Goal: Task Accomplishment & Management: Use online tool/utility

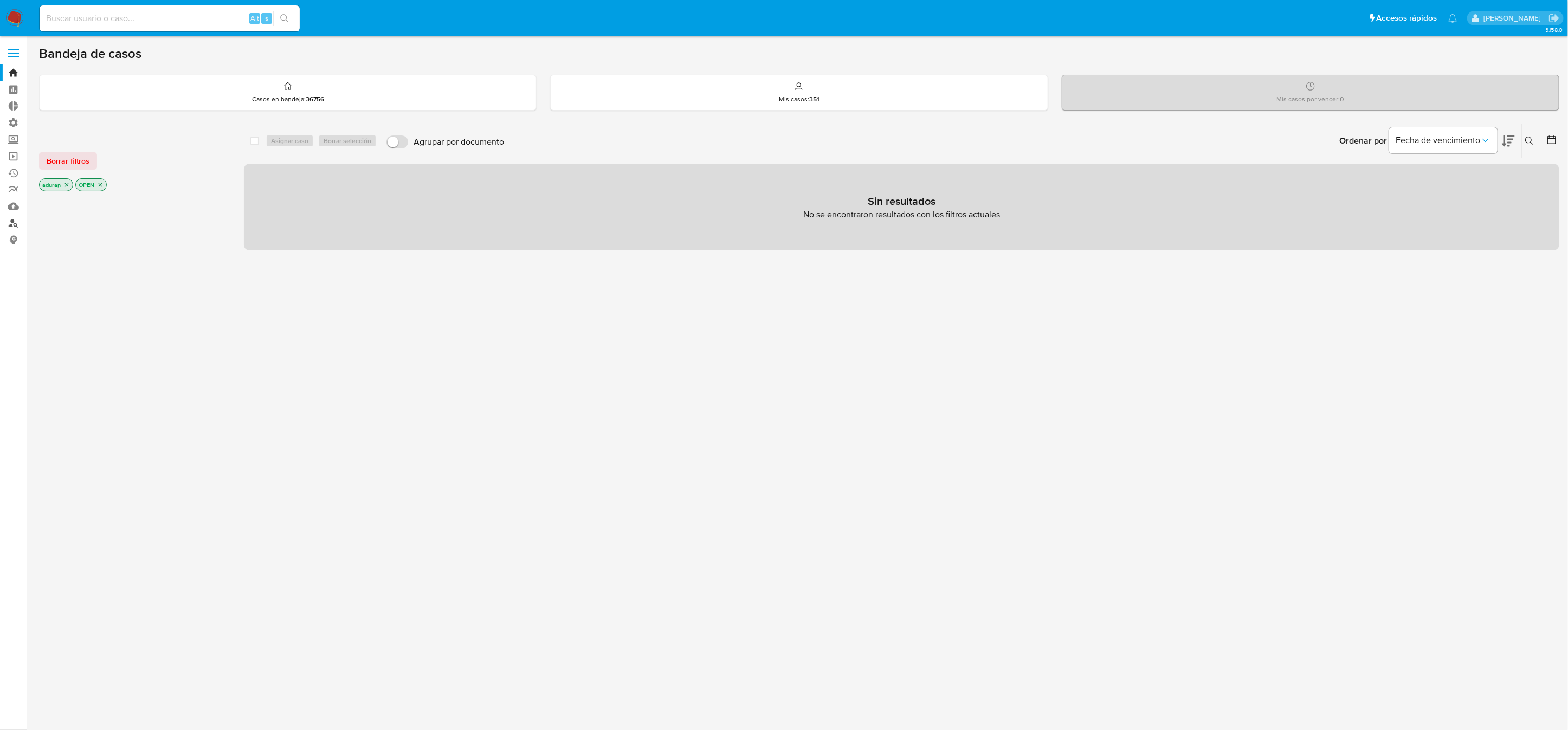
click at [15, 223] on link "Buscador de personas" at bounding box center [65, 223] width 129 height 17
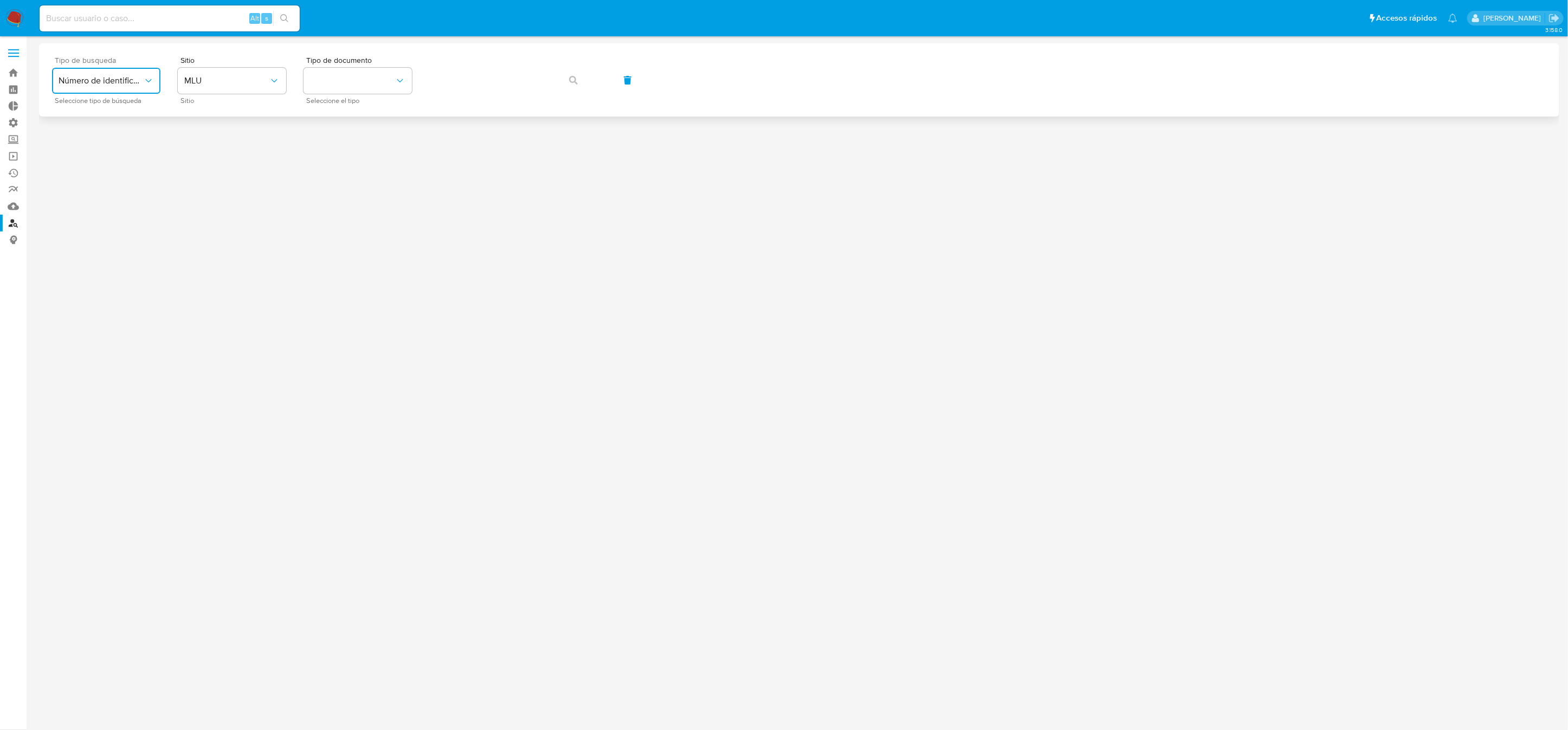
click at [121, 83] on span "Número de identificación" at bounding box center [100, 81] width 85 height 11
click at [347, 80] on button "identificationType" at bounding box center [358, 80] width 108 height 26
click at [348, 112] on div "CI CI" at bounding box center [354, 115] width 89 height 37
click at [571, 80] on icon "button" at bounding box center [573, 80] width 9 height 9
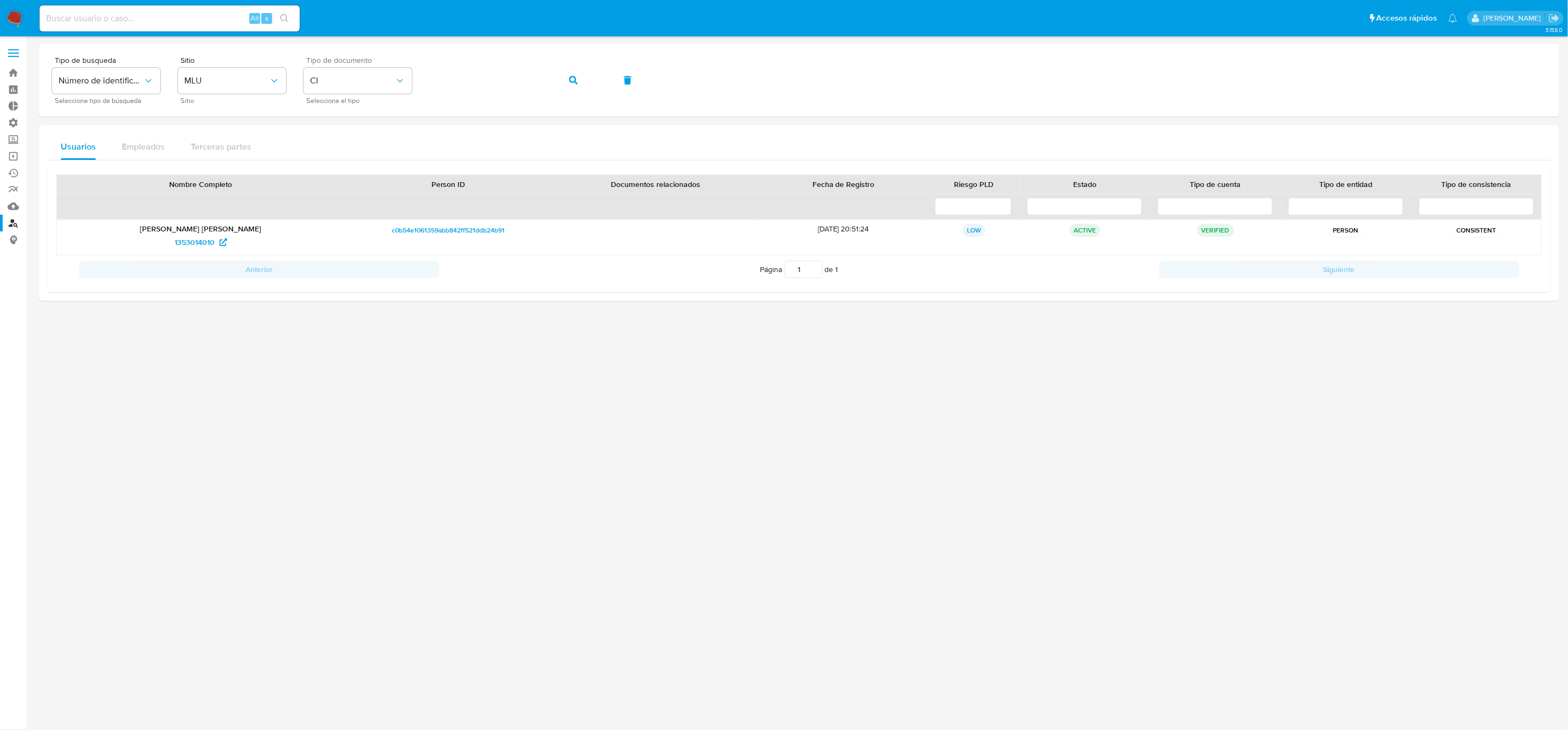
drag, startPoint x: 553, startPoint y: 433, endPoint x: 374, endPoint y: 424, distance: 179.2
click at [399, 432] on div at bounding box center [799, 363] width 1521 height 641
click at [198, 243] on span "1353014010" at bounding box center [195, 242] width 40 height 17
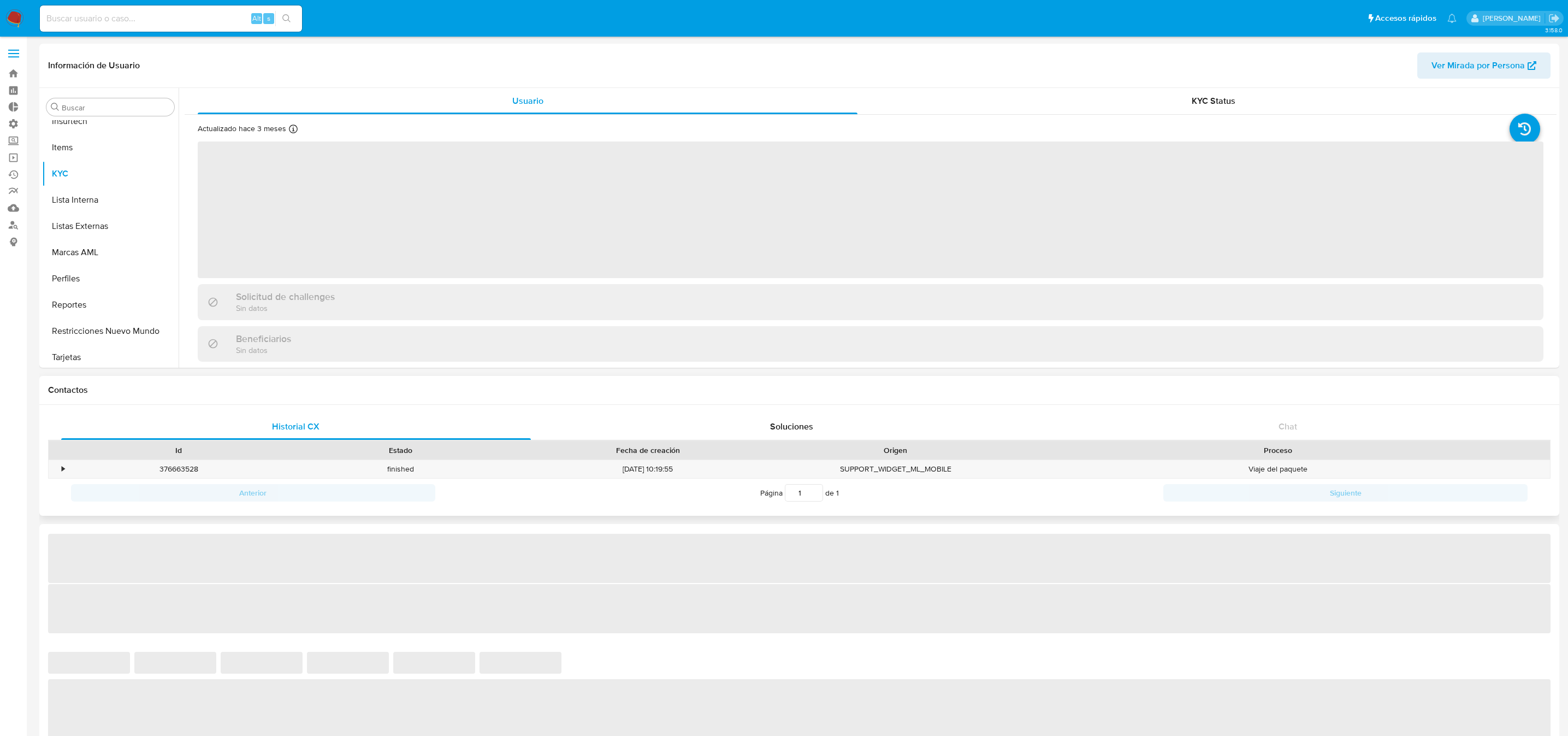
scroll to position [487, 0]
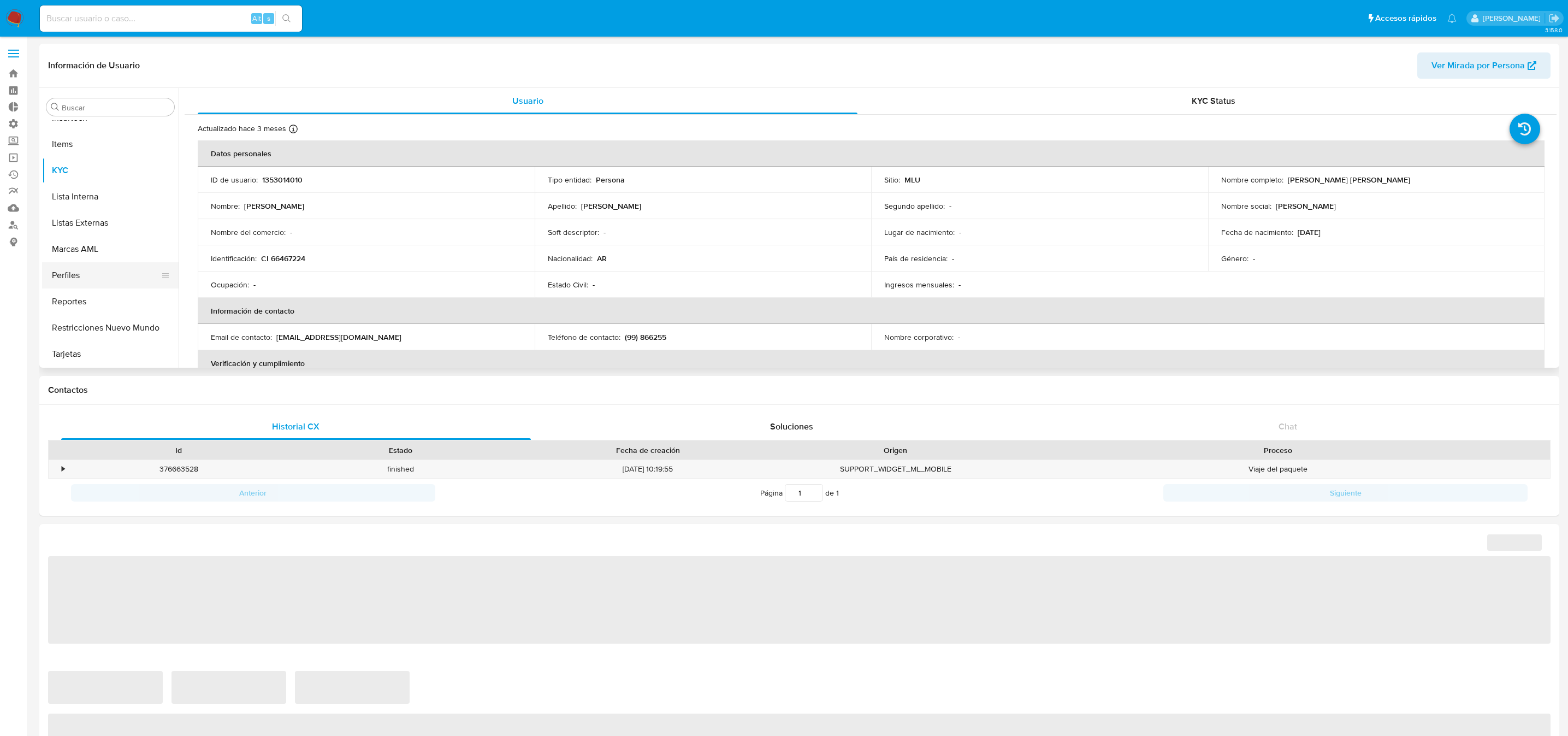
select select "10"
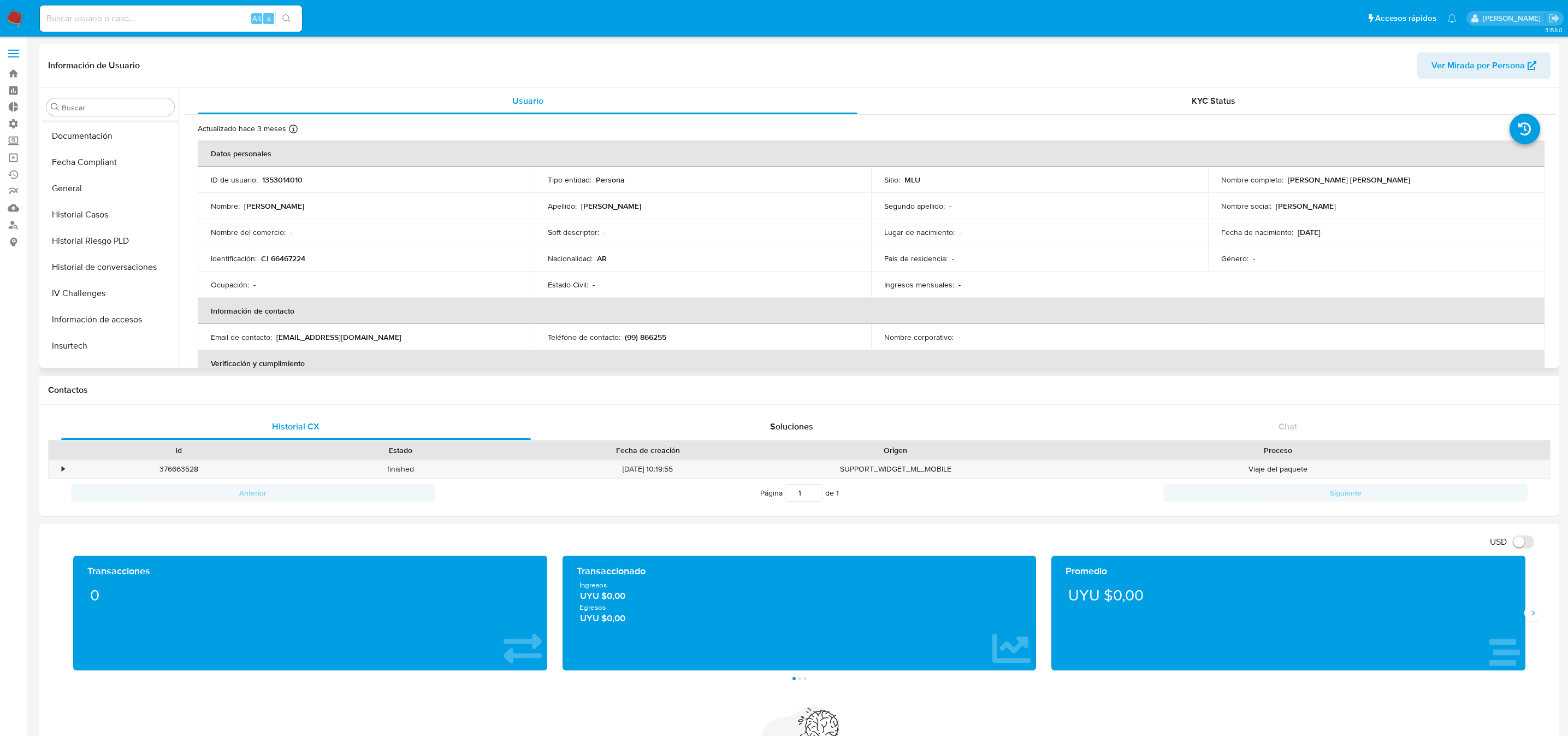
scroll to position [160, 0]
click at [90, 231] on button "Documentación" at bounding box center [106, 236] width 128 height 26
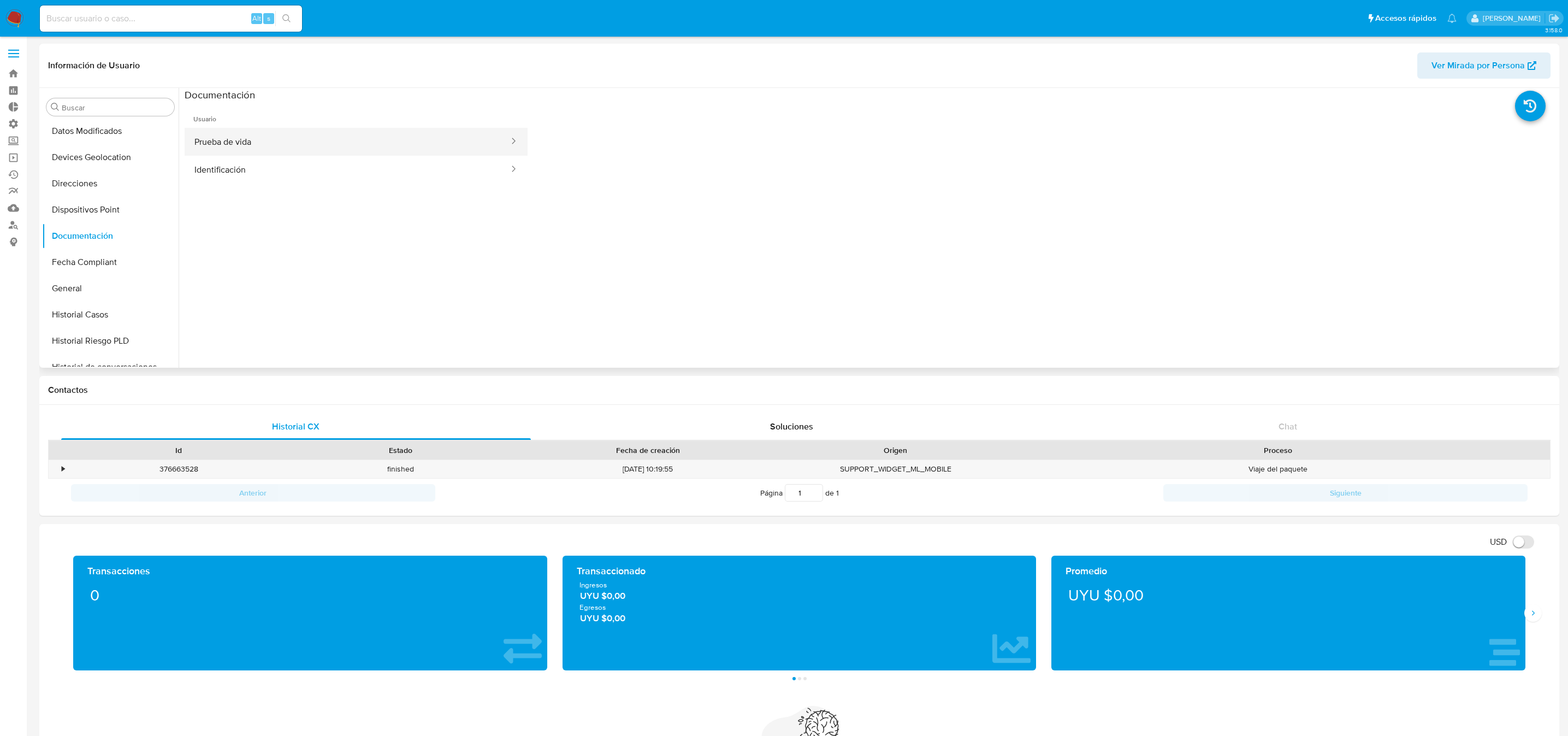
click at [272, 141] on button "Prueba de vida" at bounding box center [347, 141] width 326 height 28
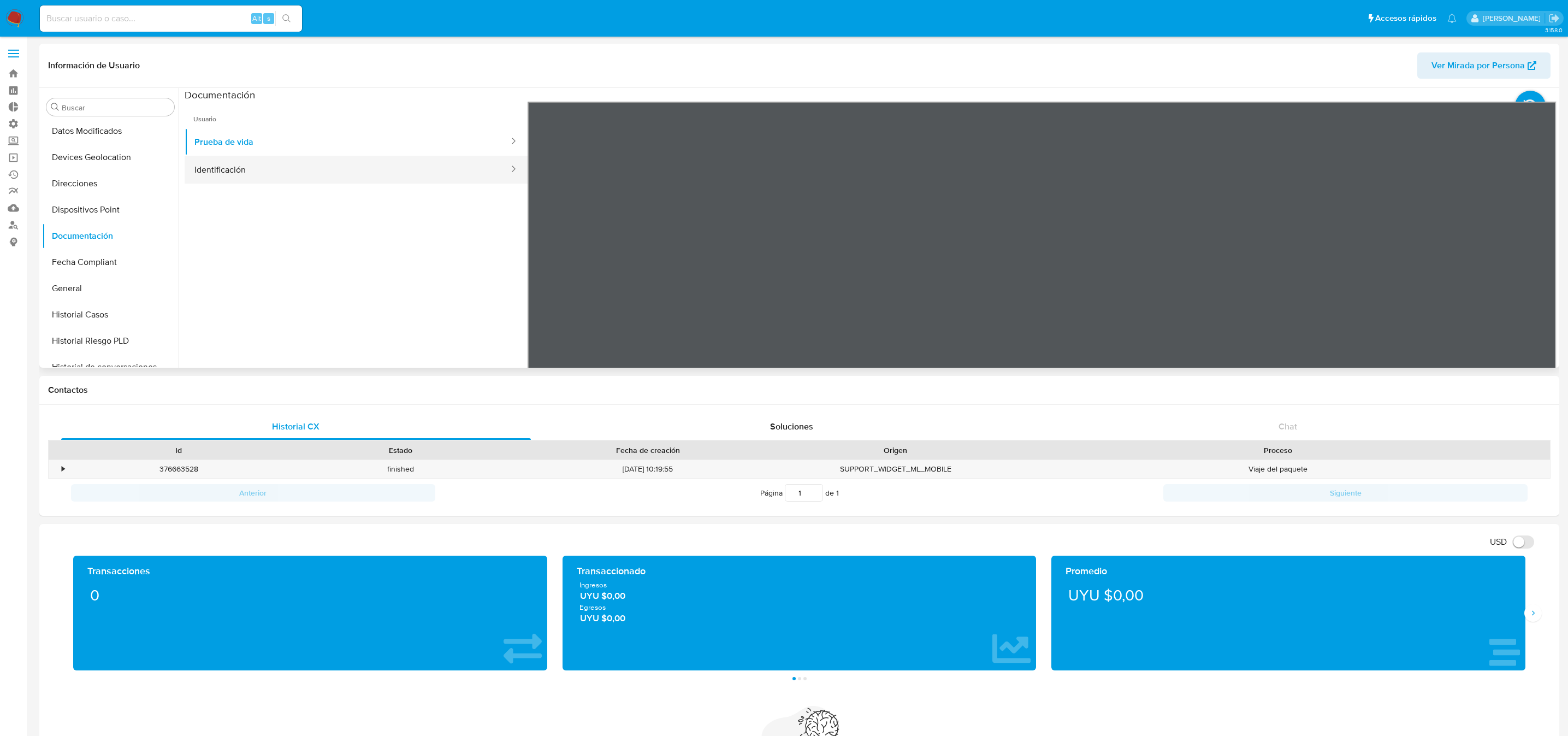
click at [226, 165] on button "Identificación" at bounding box center [347, 169] width 326 height 28
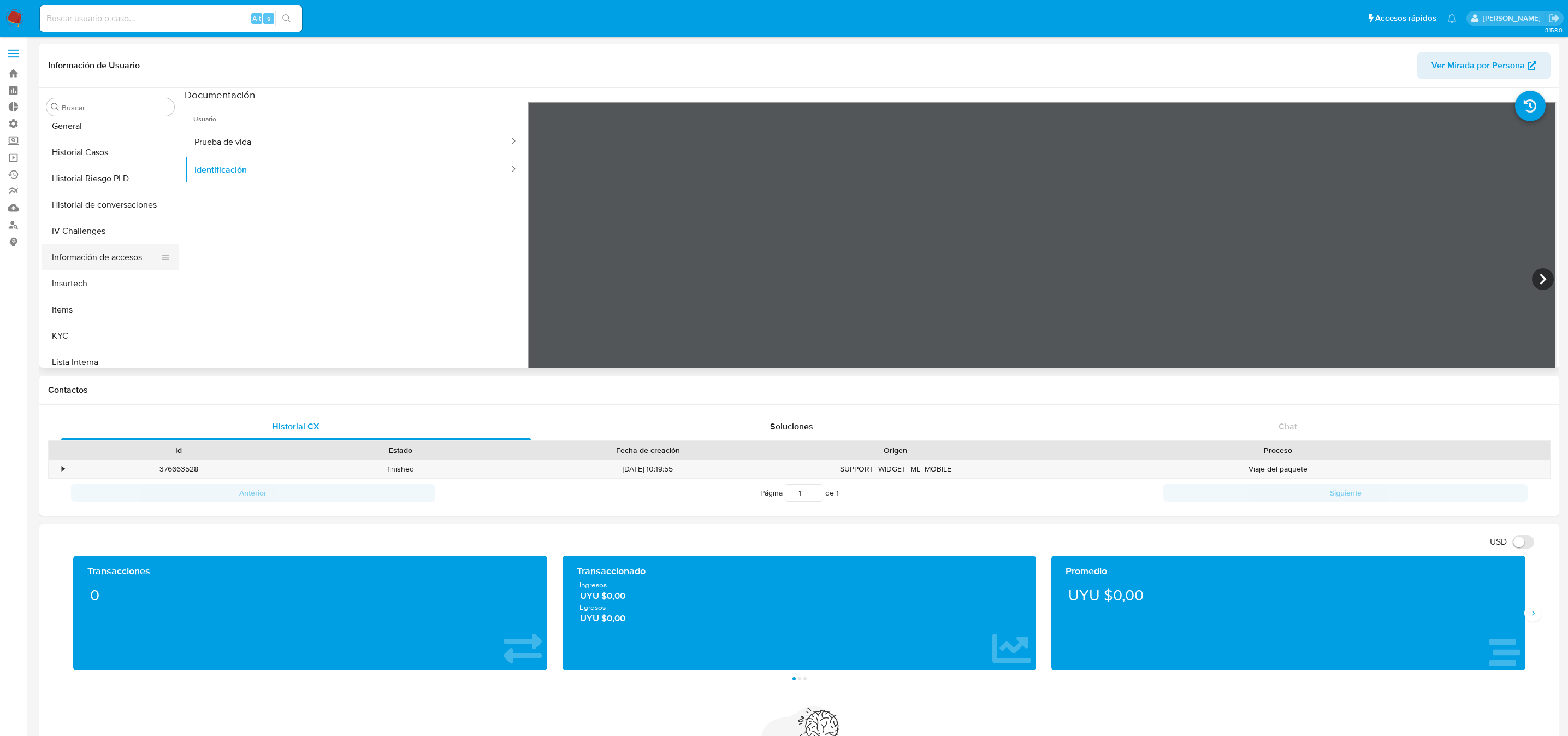
scroll to position [323, 0]
click at [81, 327] on button "KYC" at bounding box center [106, 335] width 128 height 26
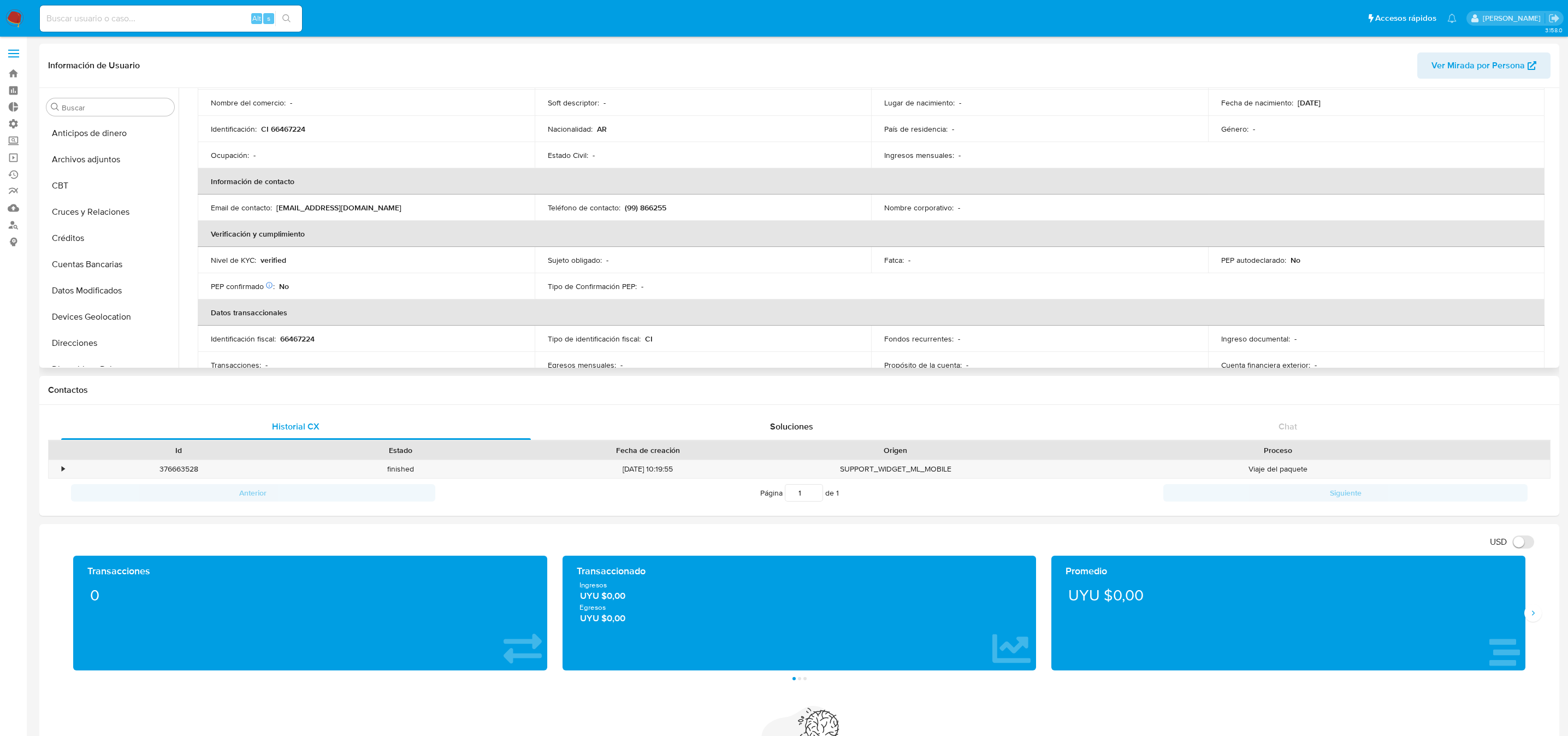
scroll to position [118, 0]
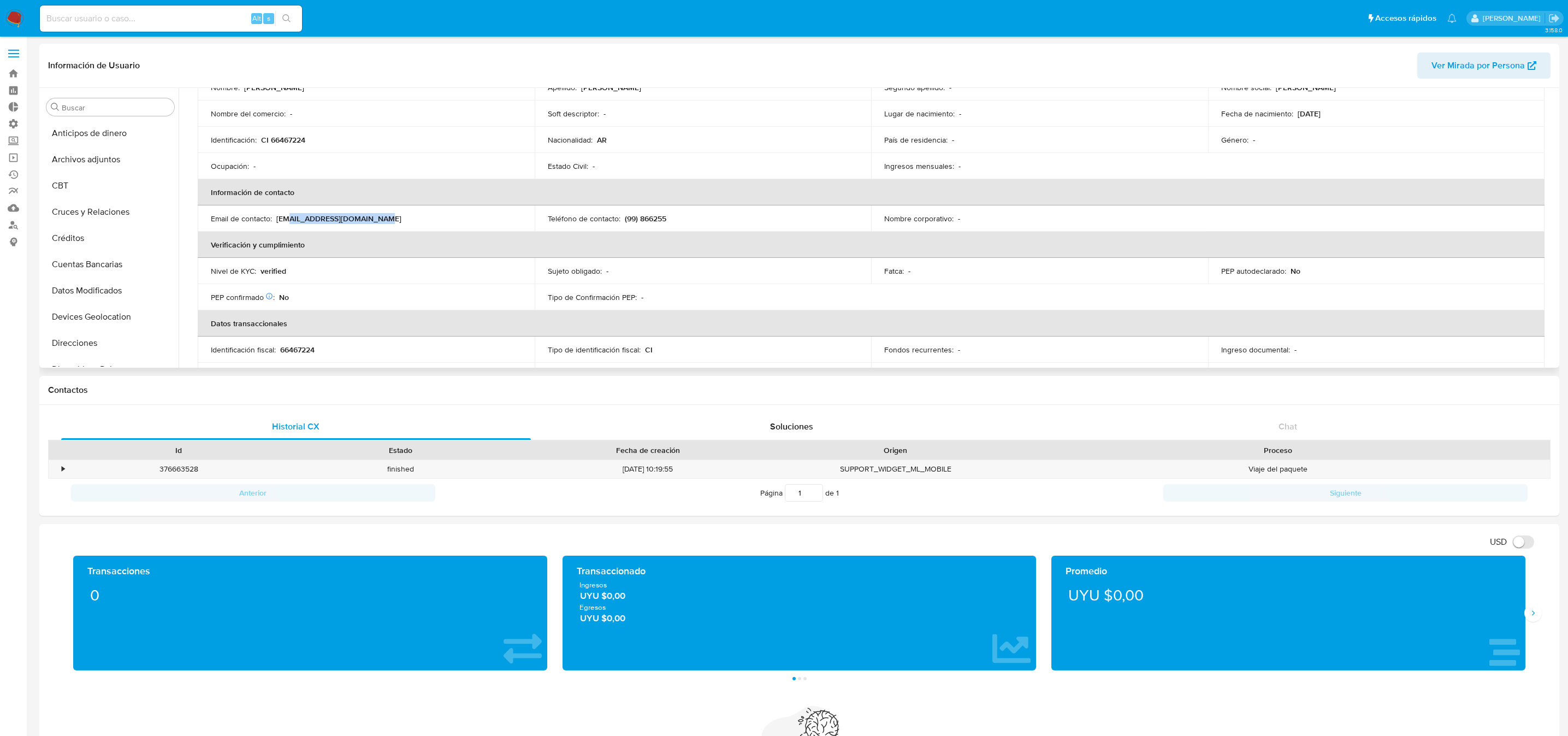
drag, startPoint x: 385, startPoint y: 222, endPoint x: 286, endPoint y: 217, distance: 99.1
click at [286, 217] on div "Email de contacto : aferro@sanmiguelglobal.com" at bounding box center [366, 219] width 311 height 10
drag, startPoint x: 275, startPoint y: 217, endPoint x: 379, endPoint y: 222, distance: 104.1
click at [379, 222] on div "Email de contacto : aferro@sanmiguelglobal.com" at bounding box center [366, 219] width 311 height 10
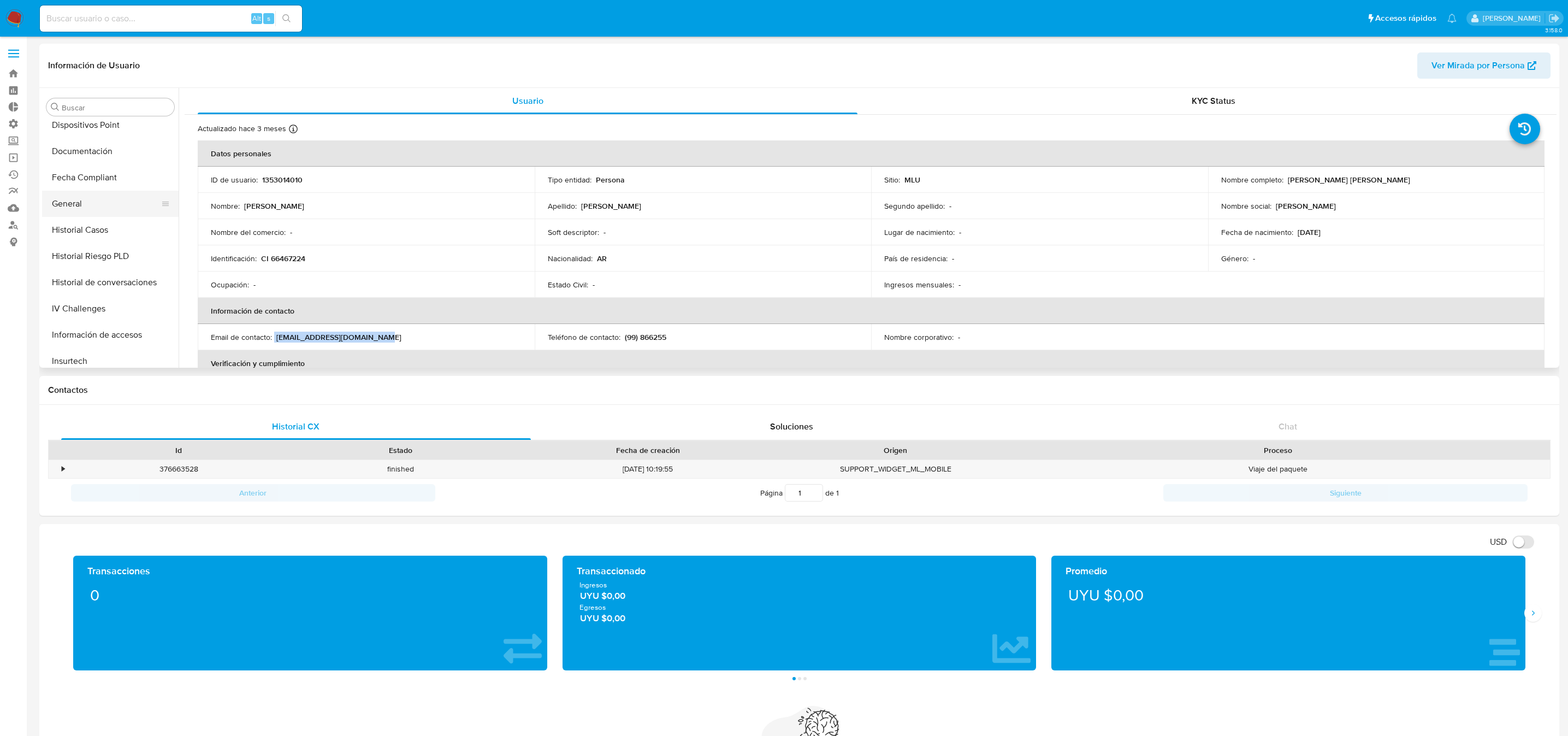
scroll to position [246, 0]
click at [77, 202] on button "General" at bounding box center [106, 202] width 128 height 26
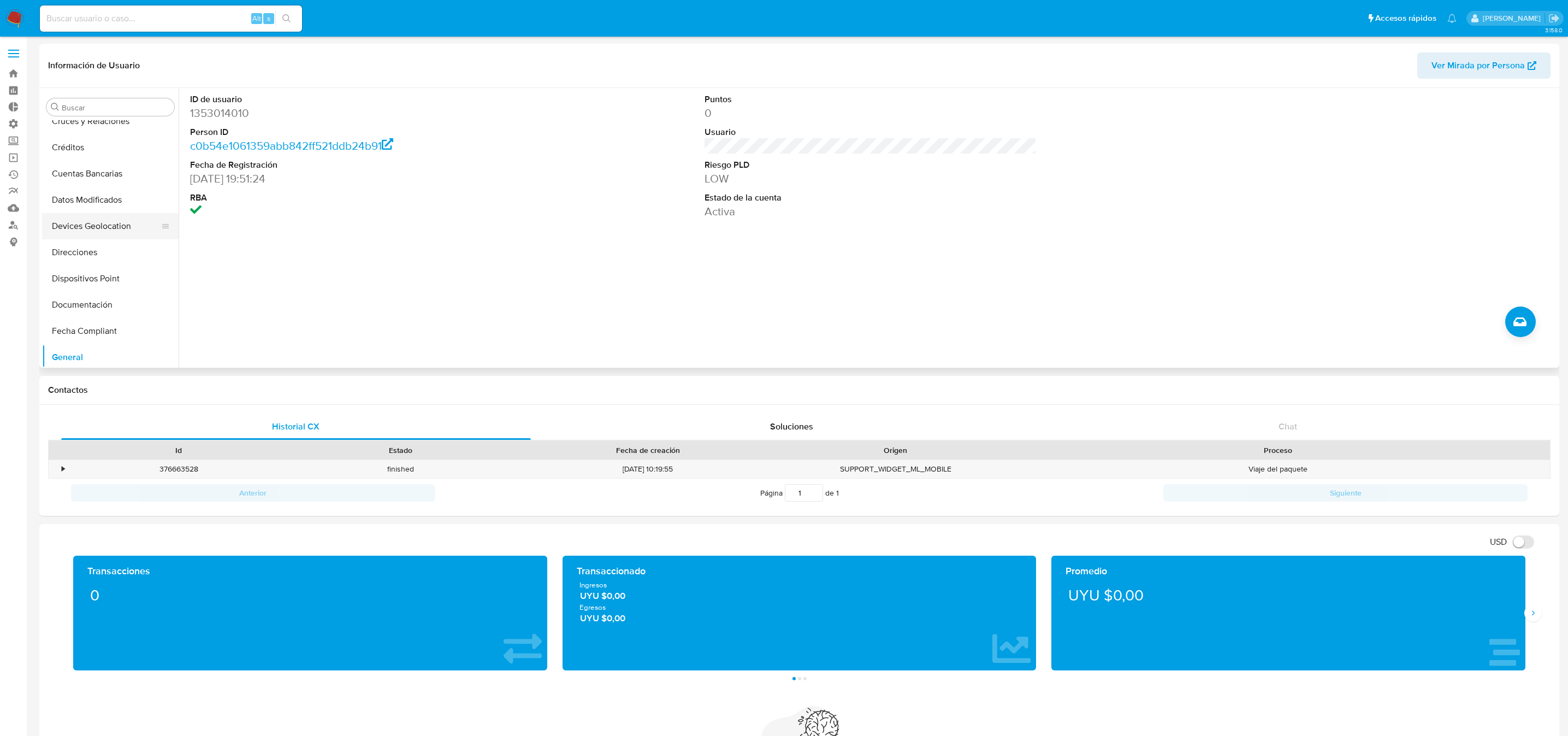
scroll to position [82, 0]
click at [92, 312] on button "Documentación" at bounding box center [106, 314] width 128 height 26
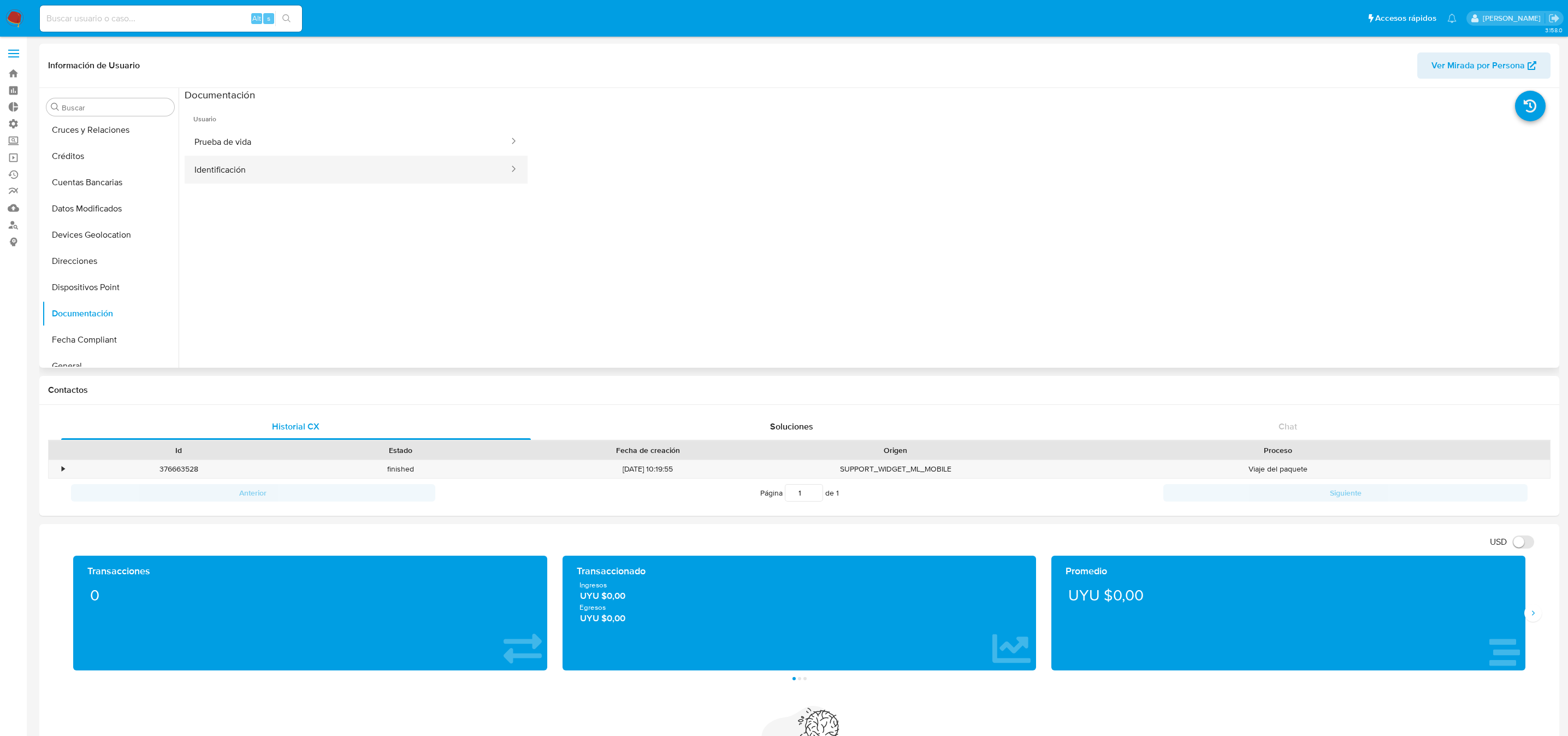
click at [235, 176] on button "Identificación" at bounding box center [347, 169] width 326 height 28
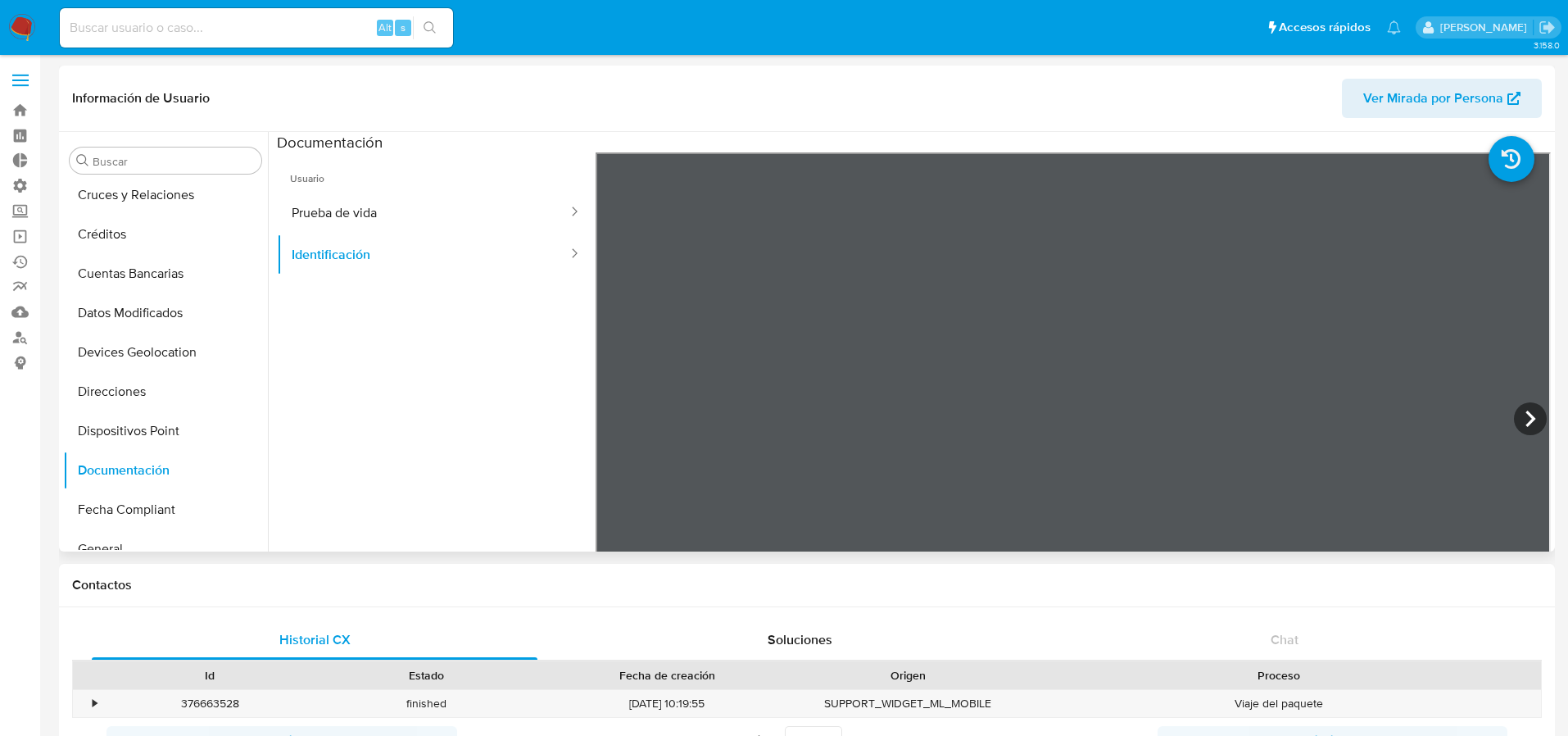
scroll to position [0, 0]
click at [448, 241] on button "Identificación" at bounding box center [423, 254] width 293 height 41
click at [425, 201] on button "Prueba de vida" at bounding box center [423, 212] width 293 height 41
drag, startPoint x: 398, startPoint y: 259, endPoint x: 425, endPoint y: 275, distance: 31.4
click at [406, 265] on button "Identificación" at bounding box center [423, 254] width 293 height 41
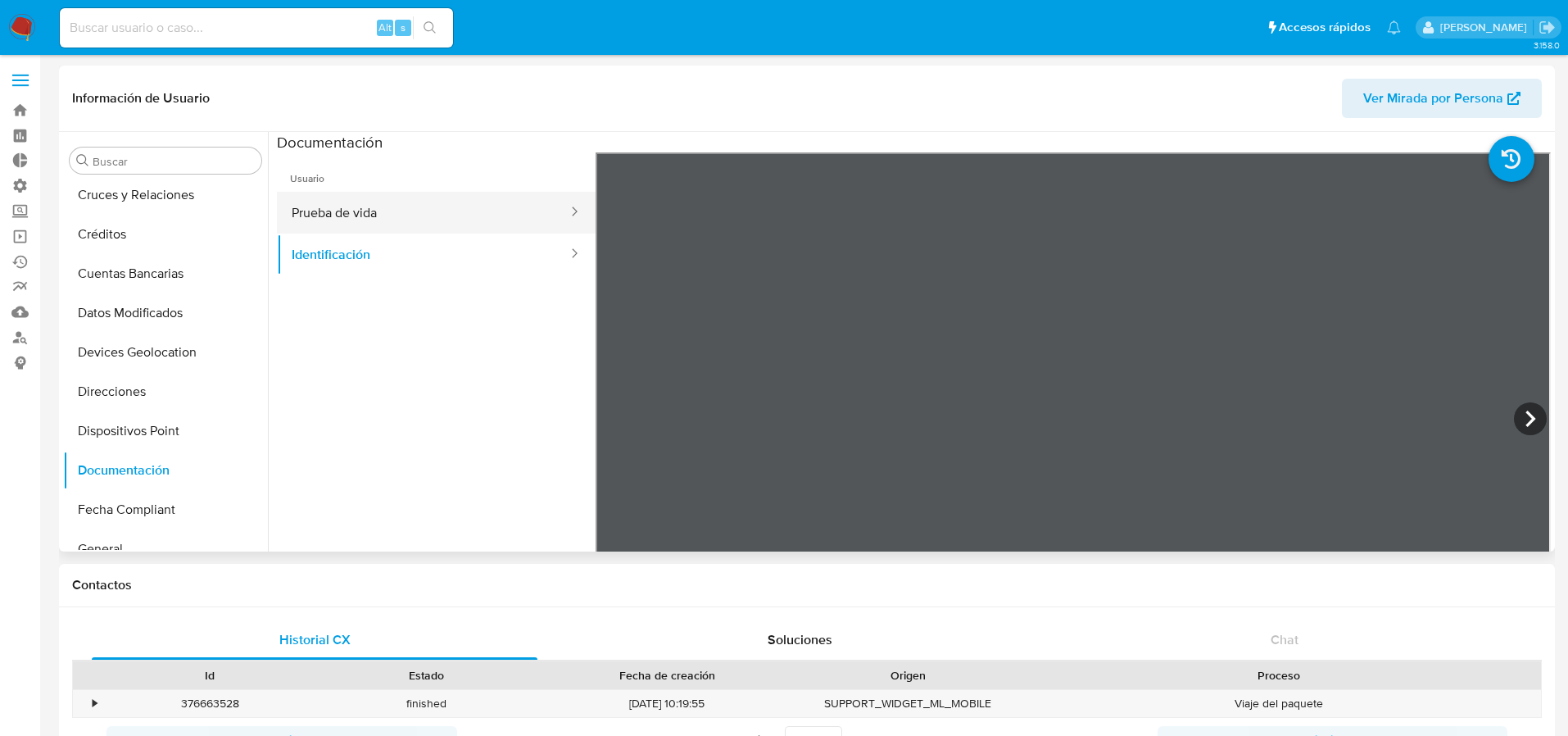
click at [348, 208] on button "Prueba de vida" at bounding box center [423, 212] width 293 height 41
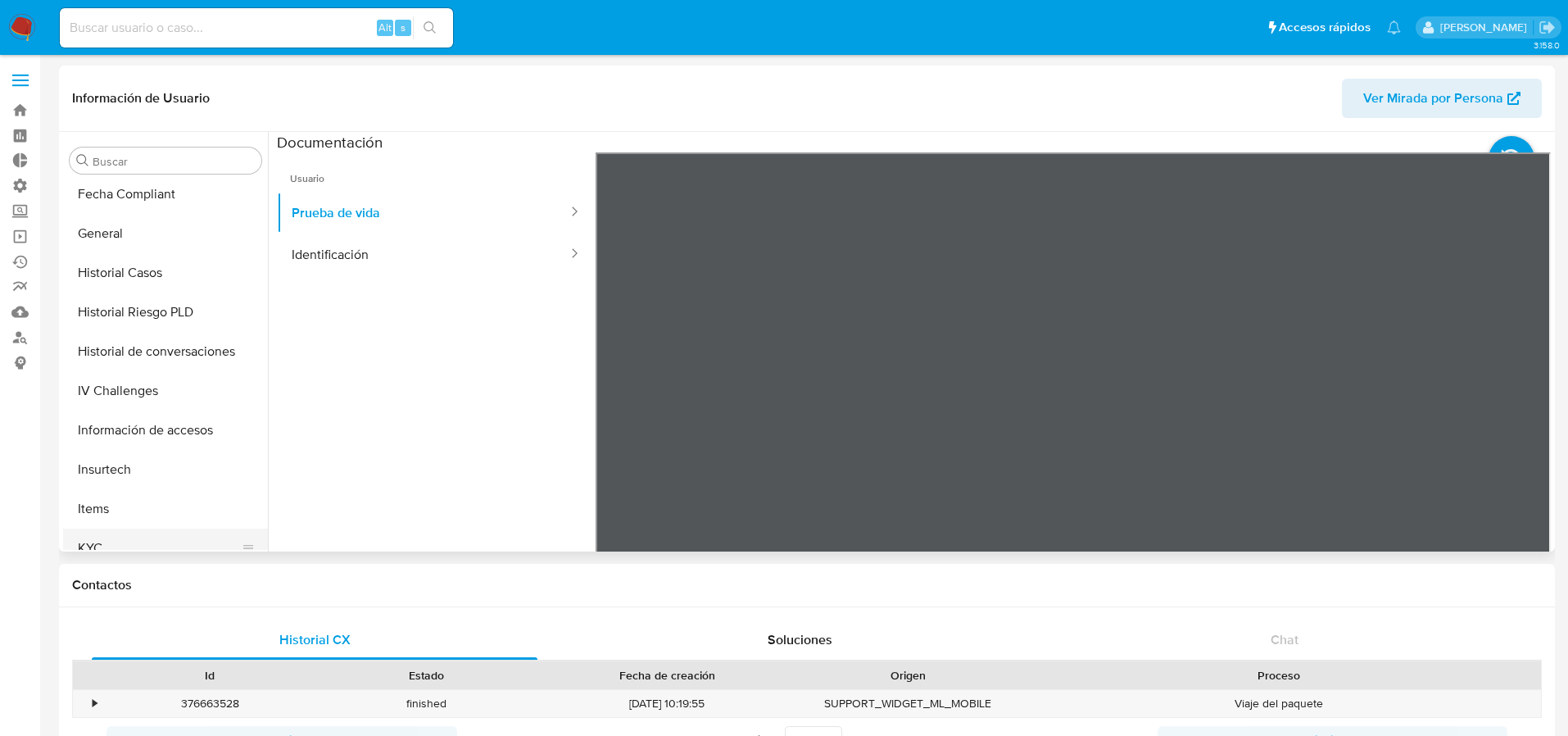
scroll to position [533, 0]
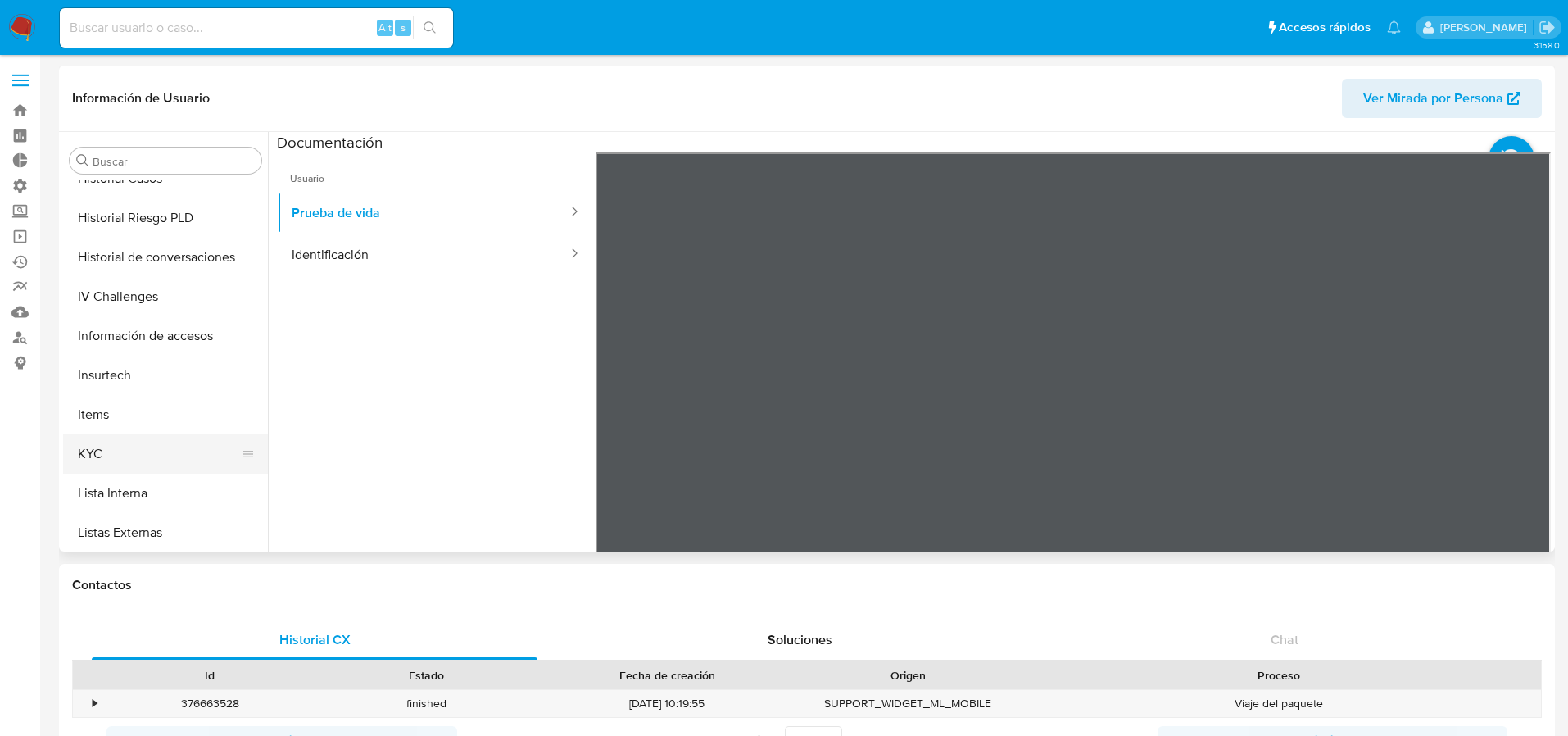
click at [131, 441] on button "KYC" at bounding box center [159, 454] width 191 height 40
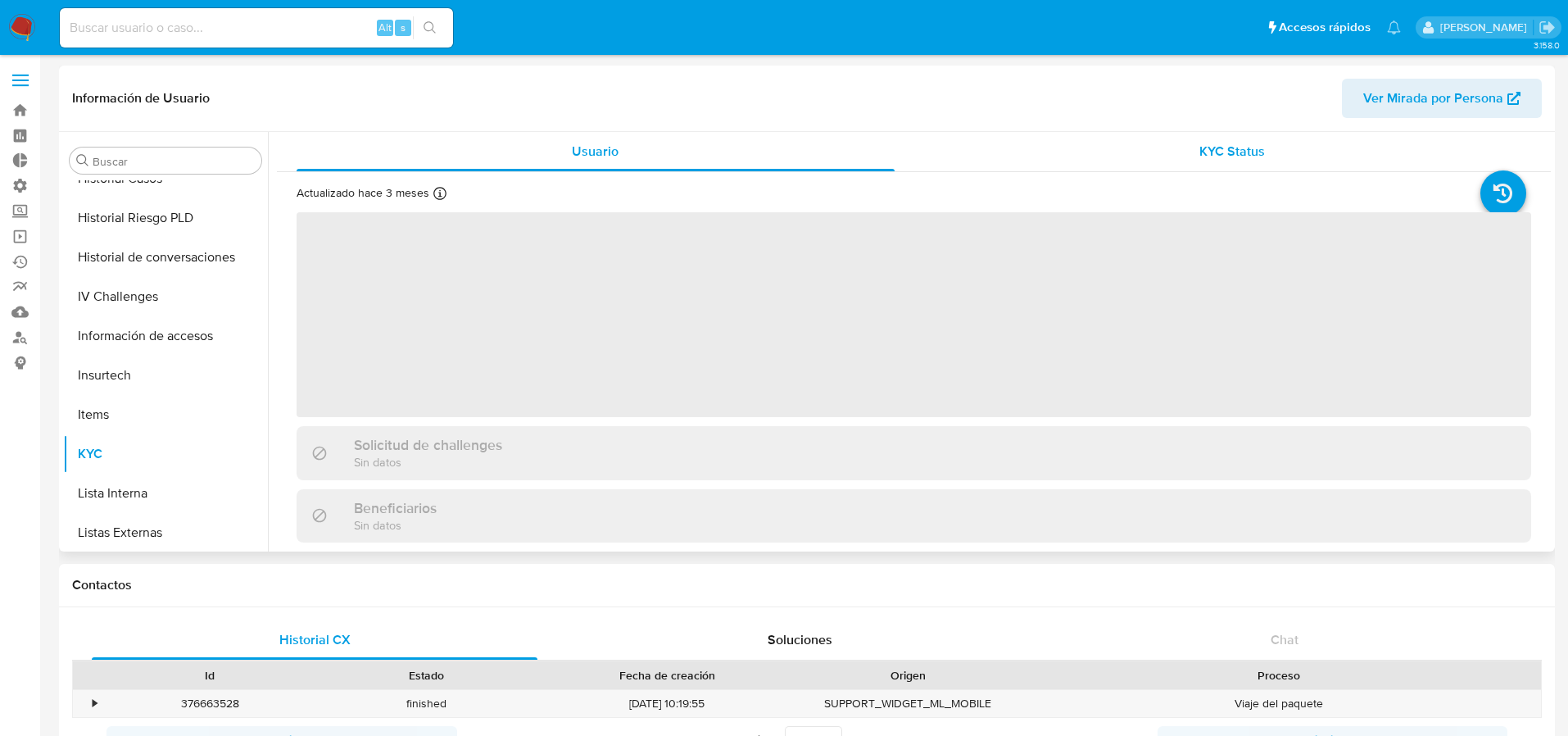
click at [1210, 152] on span "KYC Status" at bounding box center [1232, 151] width 65 height 18
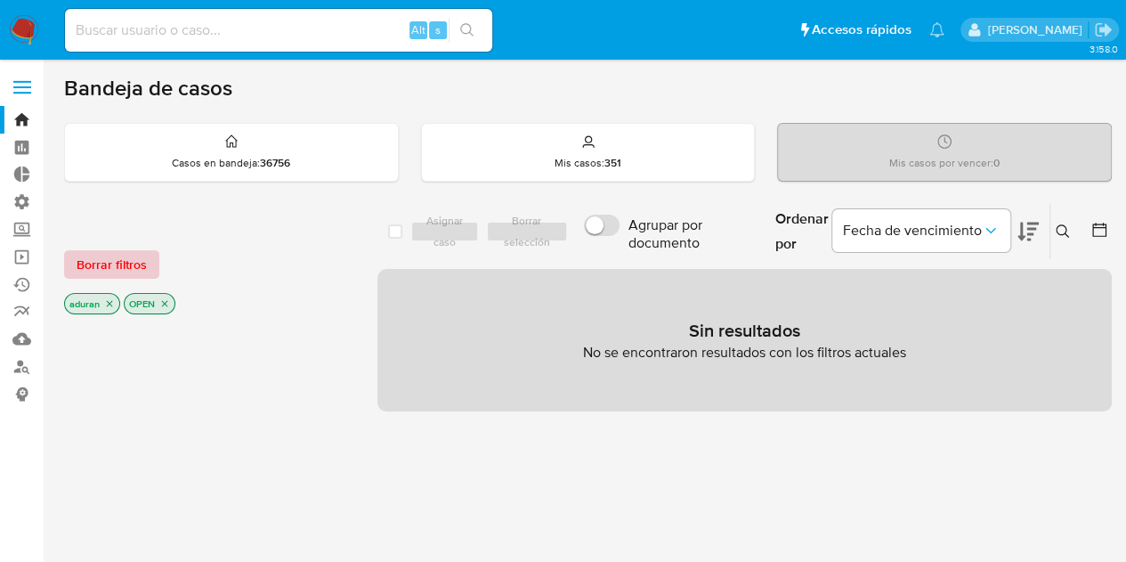
click at [95, 252] on span "Borrar filtros" at bounding box center [112, 264] width 70 height 25
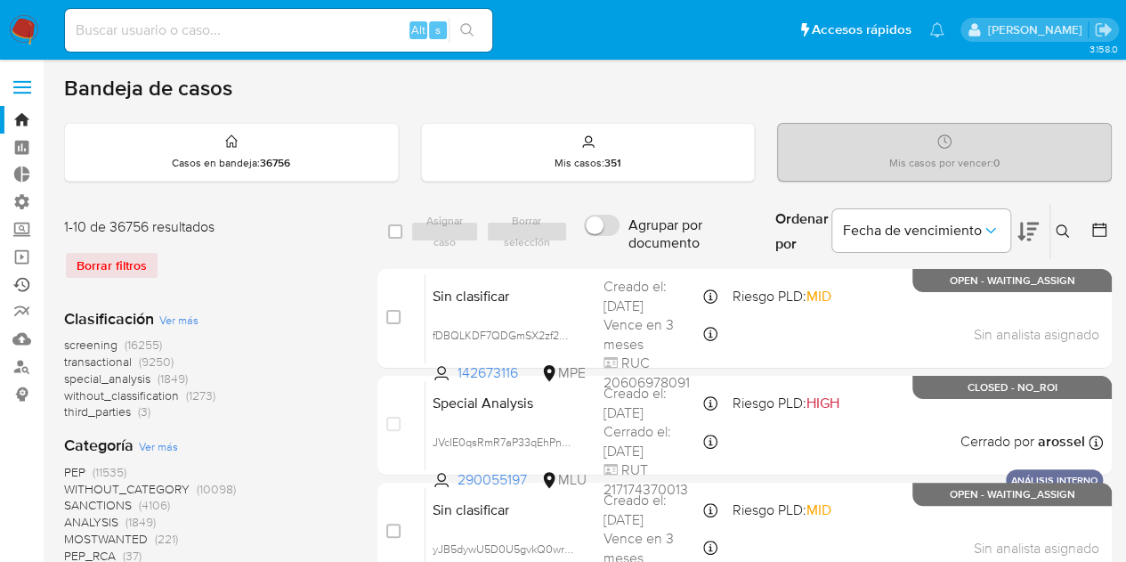
click at [18, 290] on link "Ejecuciones automáticas" at bounding box center [106, 285] width 212 height 28
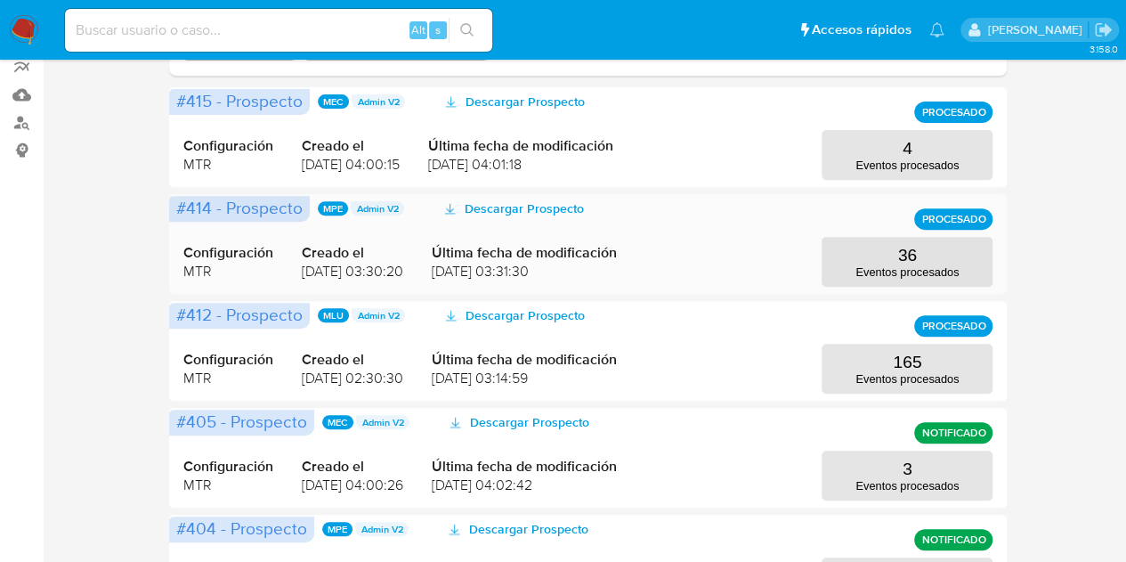
scroll to position [248, 0]
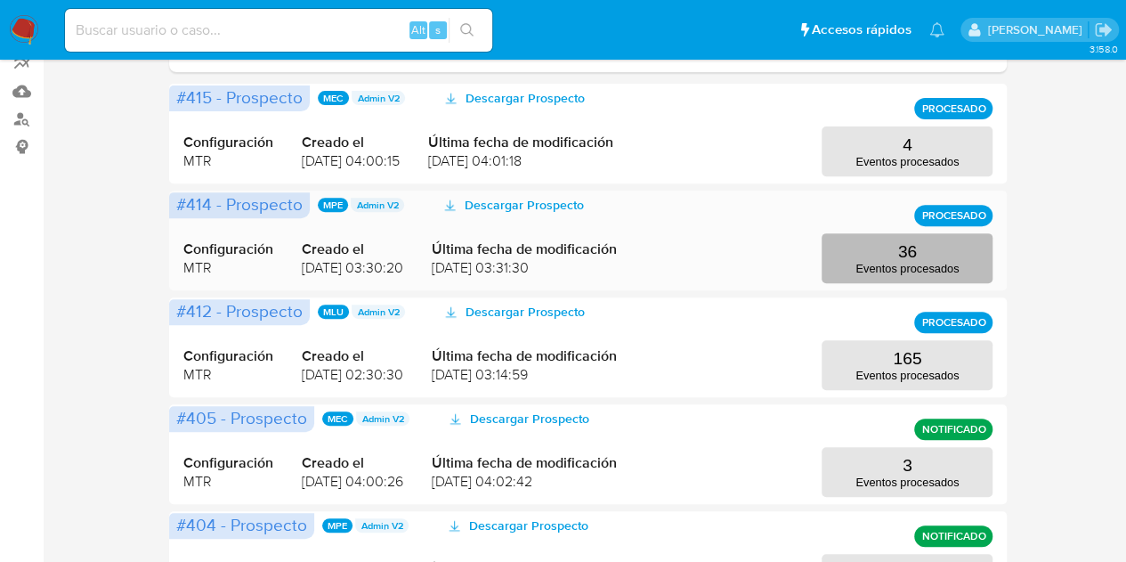
click at [846, 261] on button "36 Eventos procesados" at bounding box center [907, 258] width 171 height 50
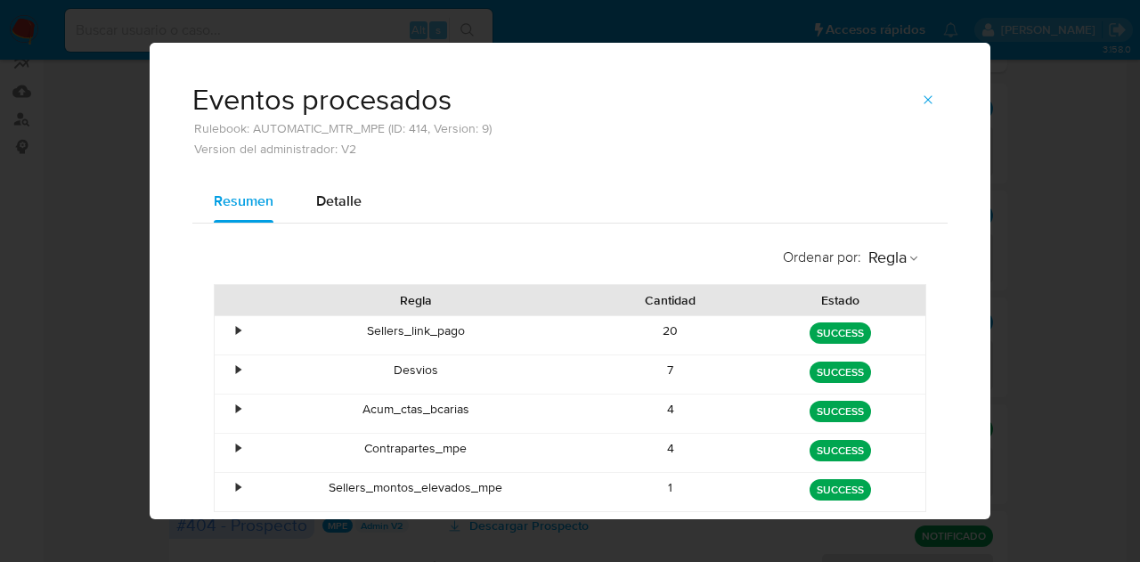
click at [1060, 280] on div "Eventos procesados Rulebook: AUTOMATIC_MTR_MPE (ID: 414, Version: 9) Version de…" at bounding box center [570, 281] width 1140 height 562
click at [921, 95] on icon "button" at bounding box center [928, 100] width 14 height 14
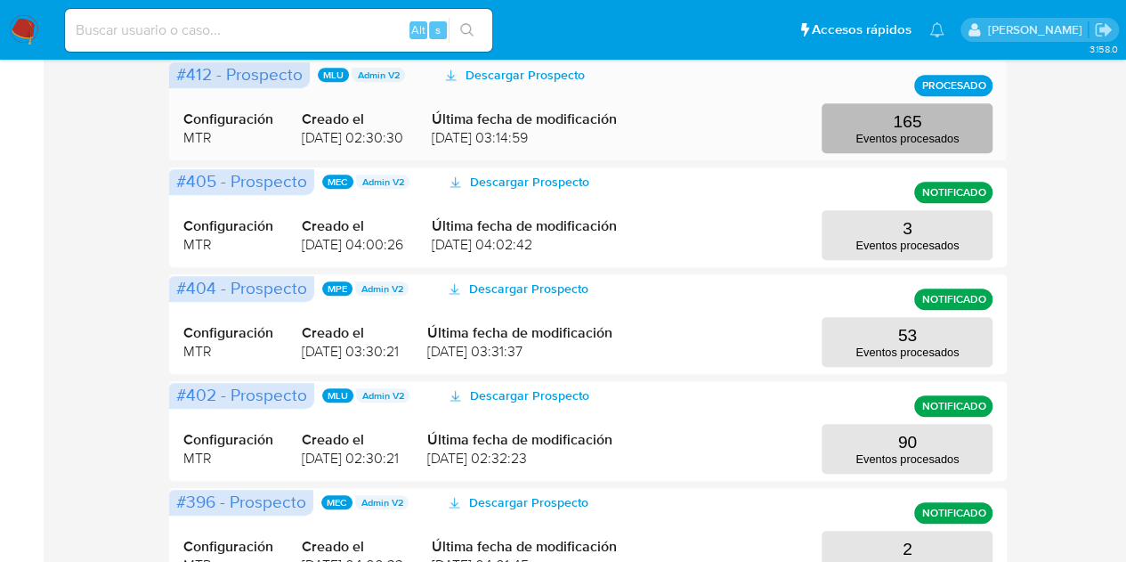
scroll to position [485, 0]
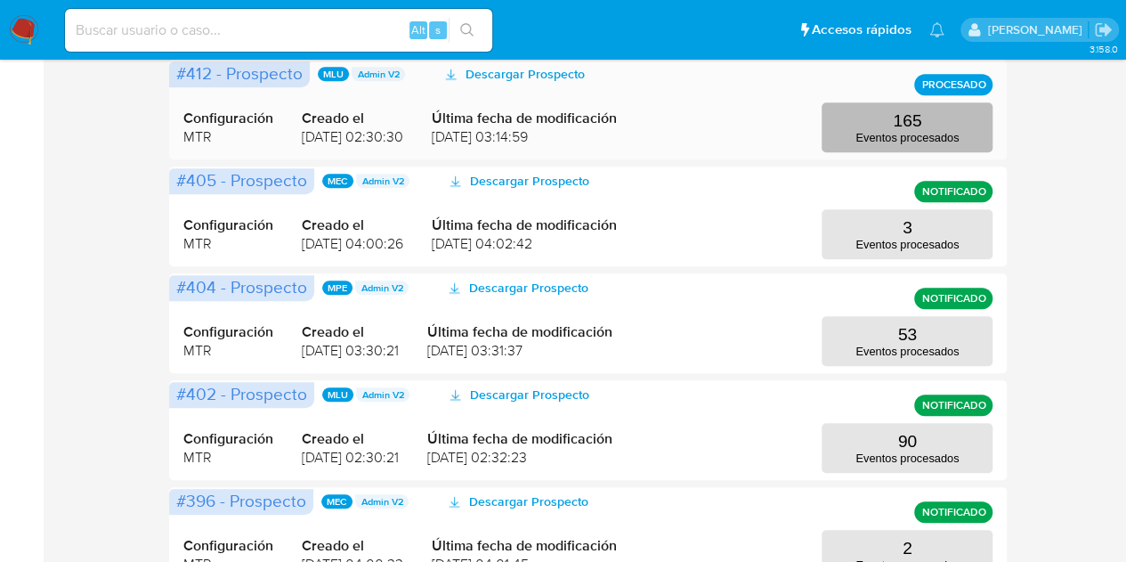
click at [848, 362] on button "53 Eventos procesados" at bounding box center [907, 341] width 171 height 50
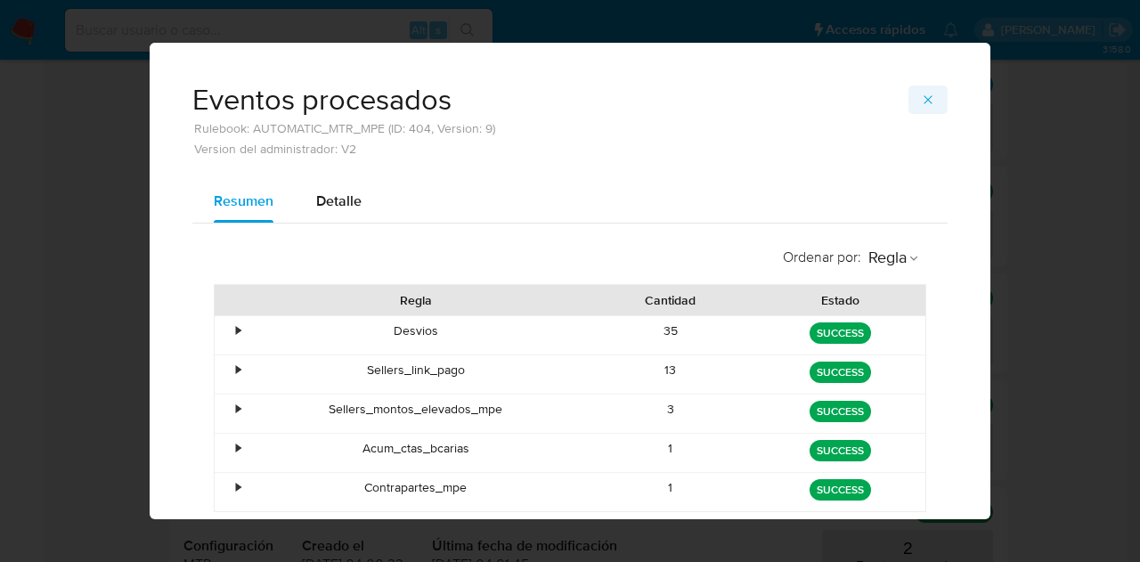
click at [923, 98] on icon "button" at bounding box center [927, 99] width 8 height 8
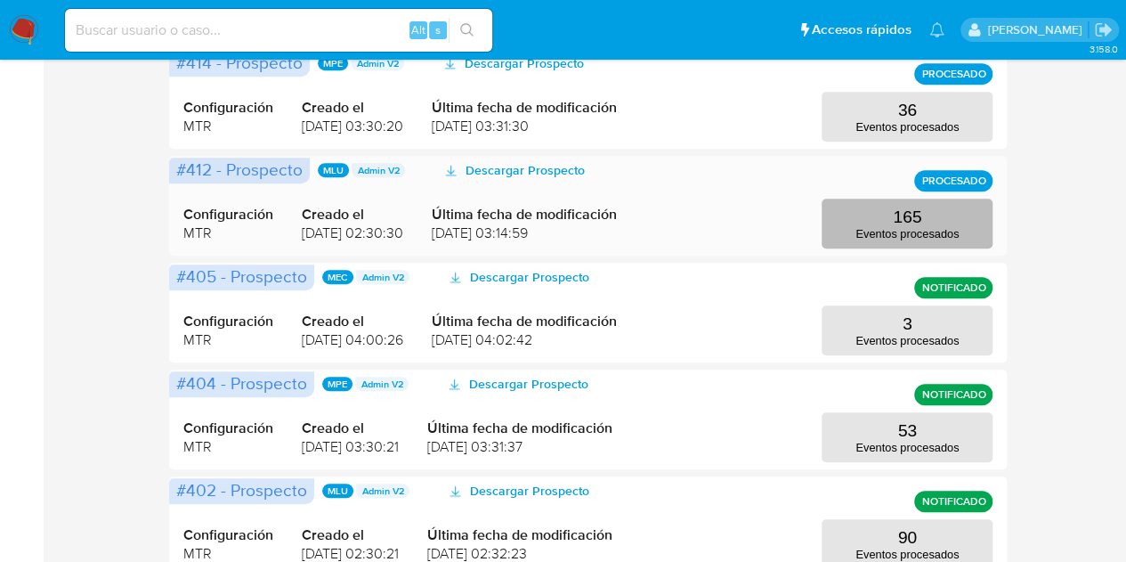
scroll to position [380, 0]
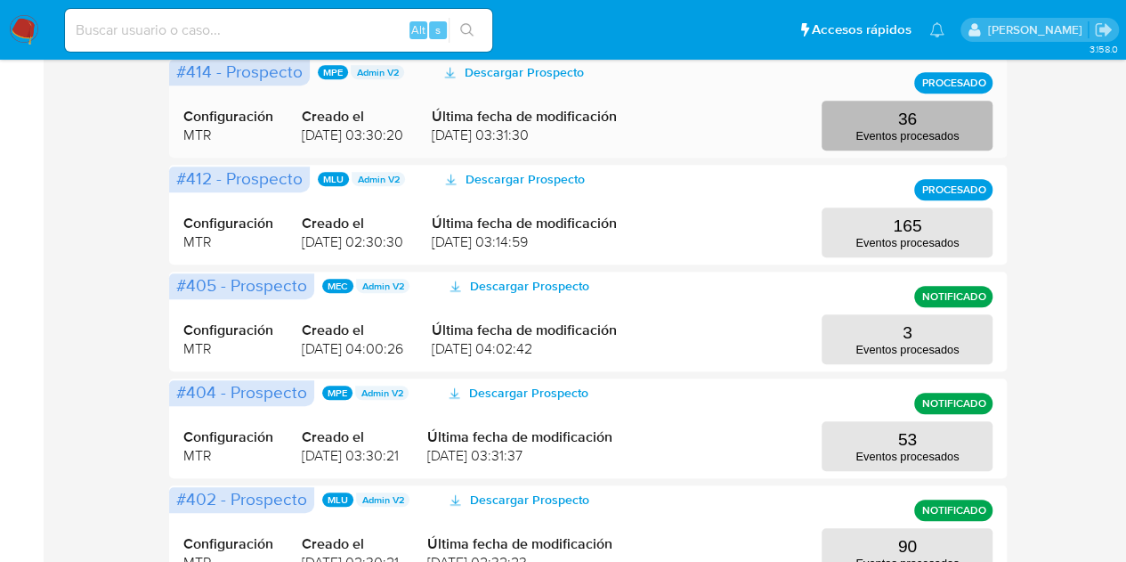
click at [888, 120] on button "36 Eventos procesados" at bounding box center [907, 126] width 171 height 50
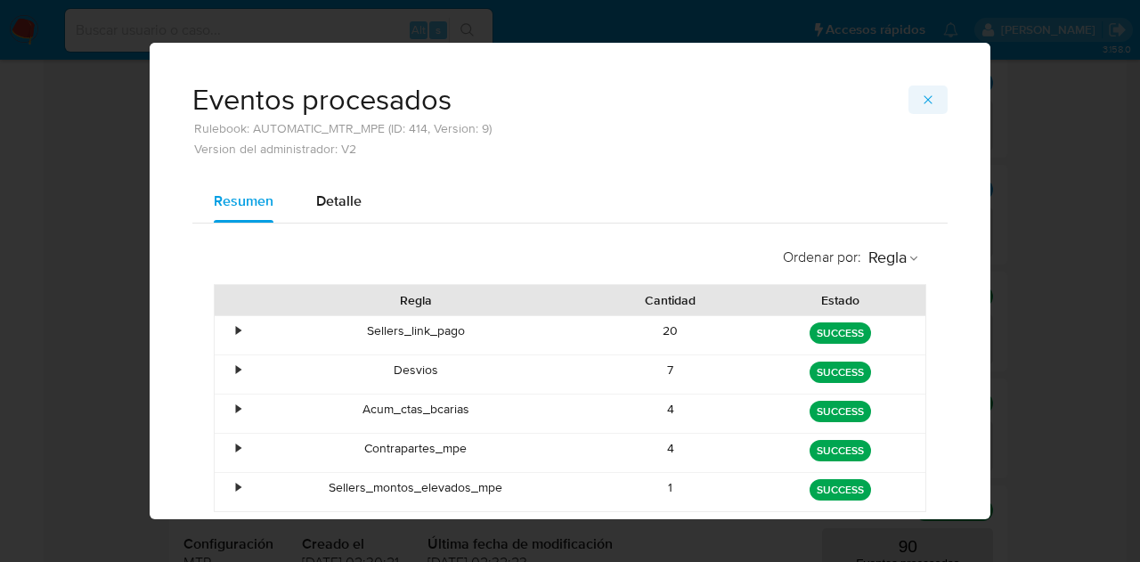
click at [912, 102] on button "button" at bounding box center [927, 99] width 39 height 28
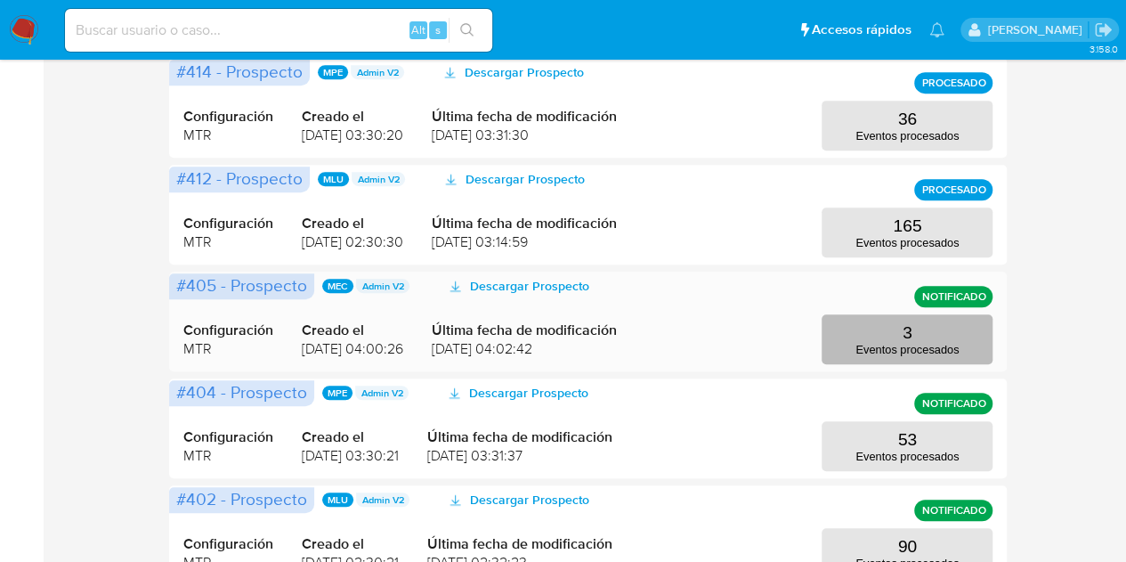
scroll to position [423, 0]
